Goal: Task Accomplishment & Management: Manage account settings

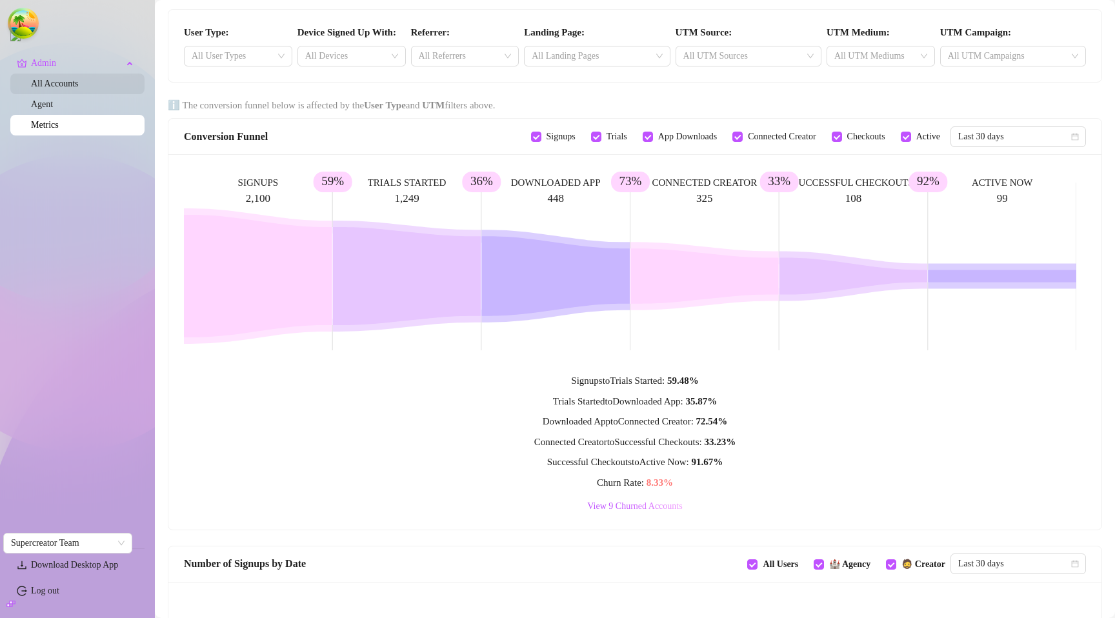
click at [55, 85] on link "All Accounts" at bounding box center [55, 84] width 48 height 10
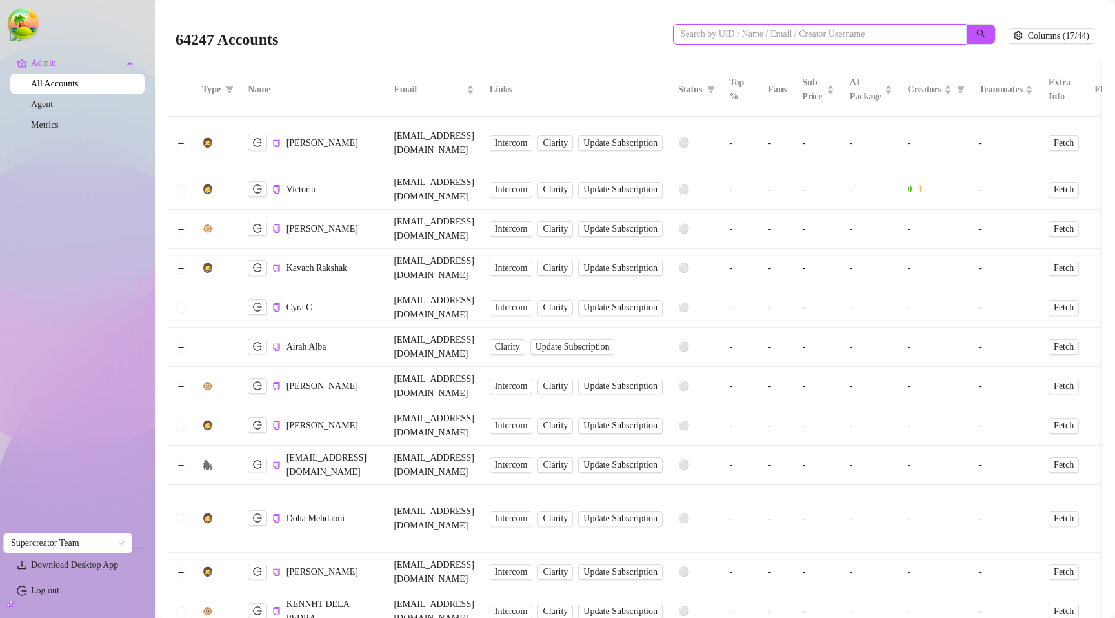
click at [801, 37] on input "search" at bounding box center [815, 34] width 268 height 14
paste input "nqqjtcpE4WheV07EwI82zczdMY72"
type input "nqqjtcpE4WheV07EwI82zczdMY72"
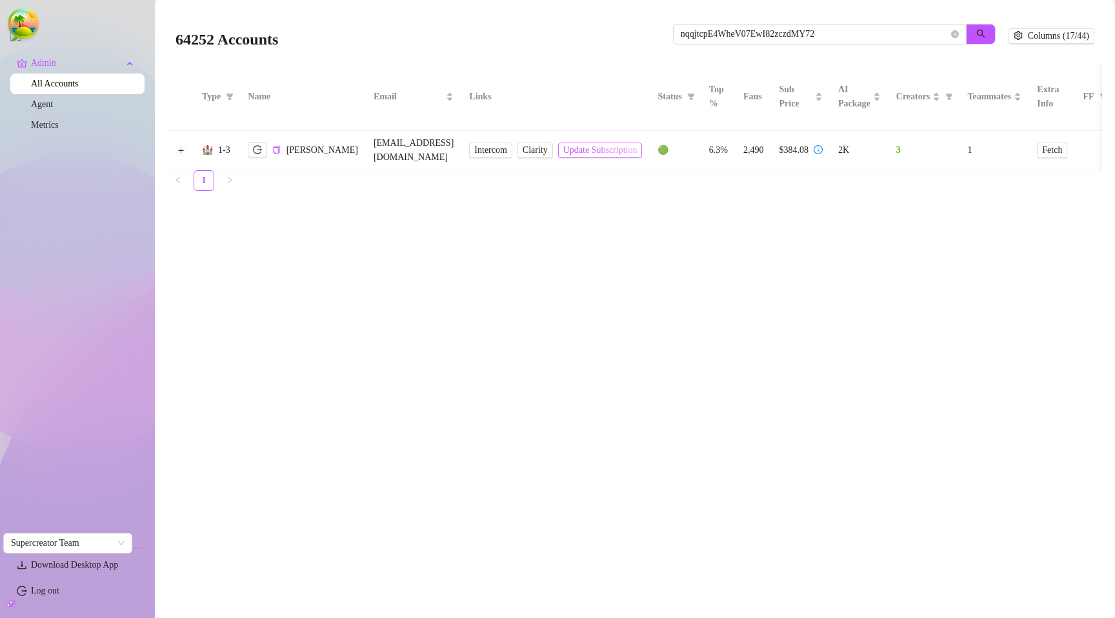
click at [638, 151] on span "Update Subscription" at bounding box center [600, 150] width 74 height 10
click at [600, 152] on span "Update Subscription" at bounding box center [600, 150] width 74 height 10
click at [620, 147] on span "Update Subscription" at bounding box center [600, 150] width 74 height 10
click at [568, 282] on main "64252 Accounts nqqjtcpE4WheV07EwI82zczdMY72 Columns (17/44) Type Name Email Lin…" at bounding box center [635, 309] width 960 height 618
